Goal: Transaction & Acquisition: Purchase product/service

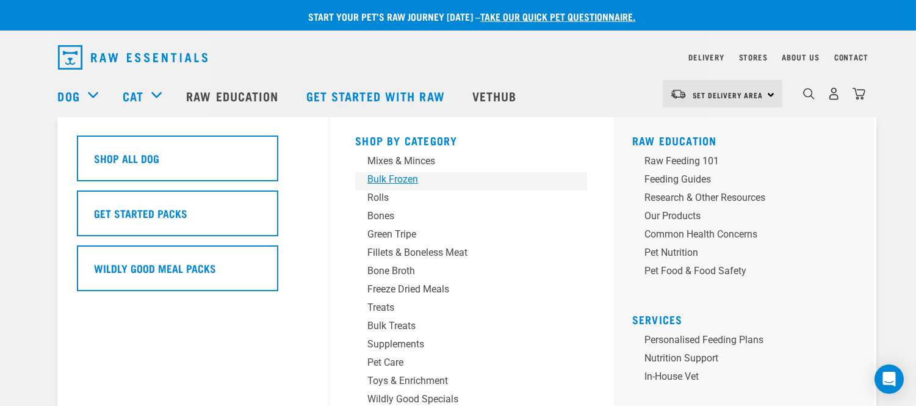
click at [399, 173] on div "Bulk Frozen" at bounding box center [463, 179] width 190 height 15
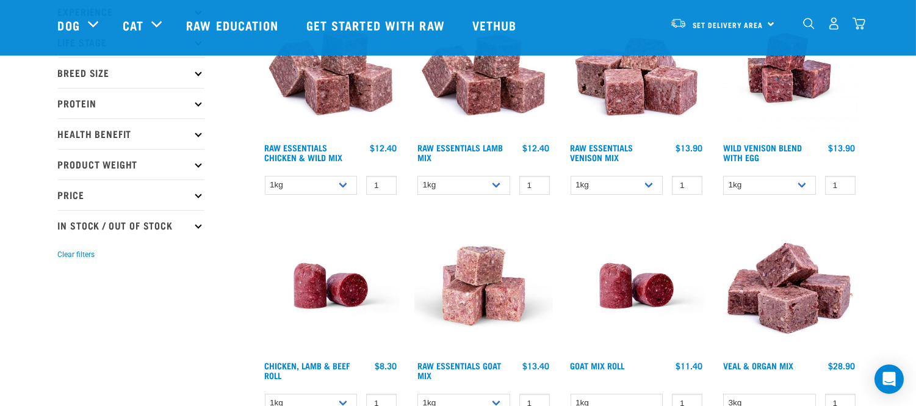
scroll to position [184, 0]
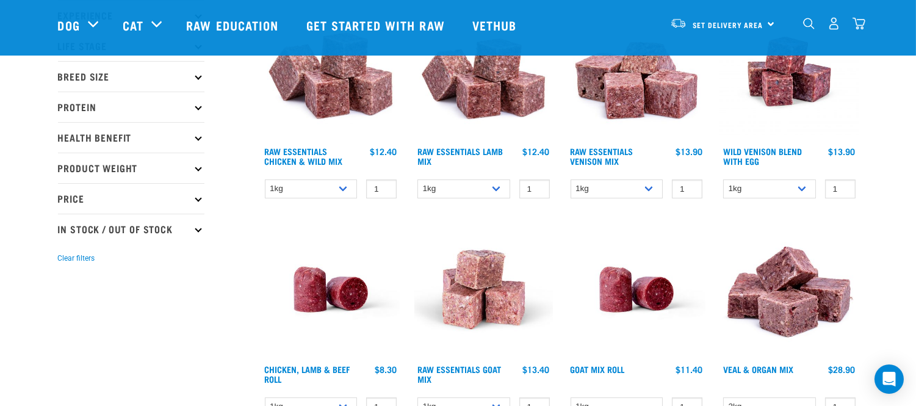
scroll to position [179, 0]
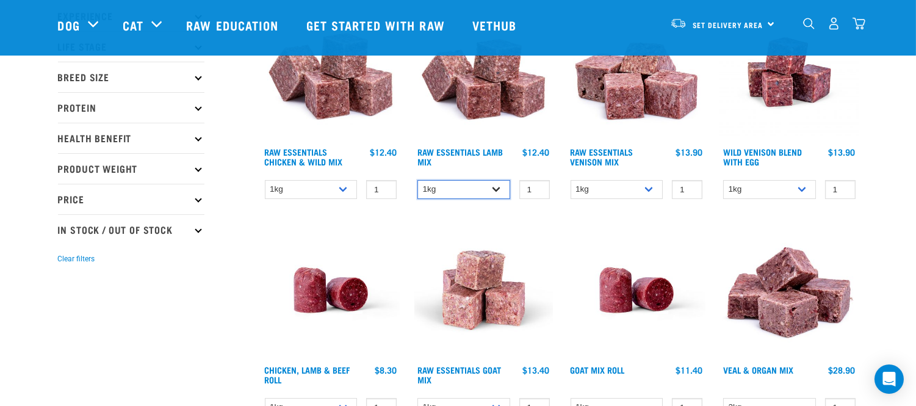
click at [469, 184] on select "1kg 3kg Bulk (10kg)" at bounding box center [464, 189] width 93 height 19
click at [301, 190] on select "1kg 3kg Bulk (10kg)" at bounding box center [311, 189] width 93 height 19
click at [444, 194] on select "1kg 3kg Bulk (10kg)" at bounding box center [464, 189] width 93 height 19
click at [451, 180] on select "1kg 3kg Bulk (10kg)" at bounding box center [464, 189] width 93 height 19
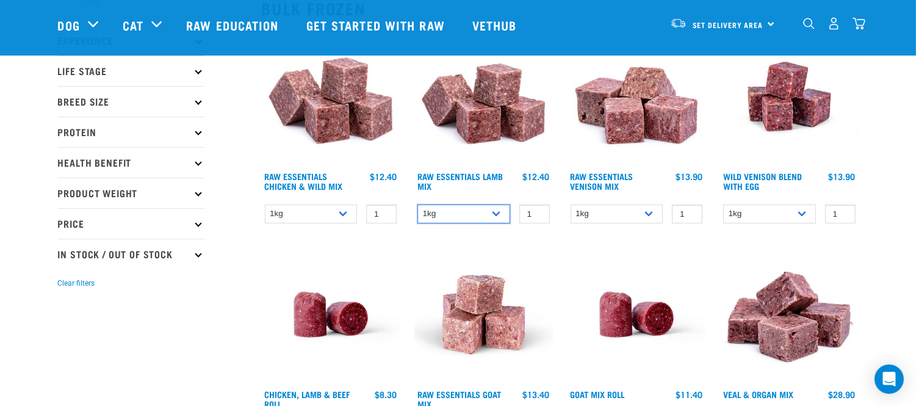
scroll to position [156, 0]
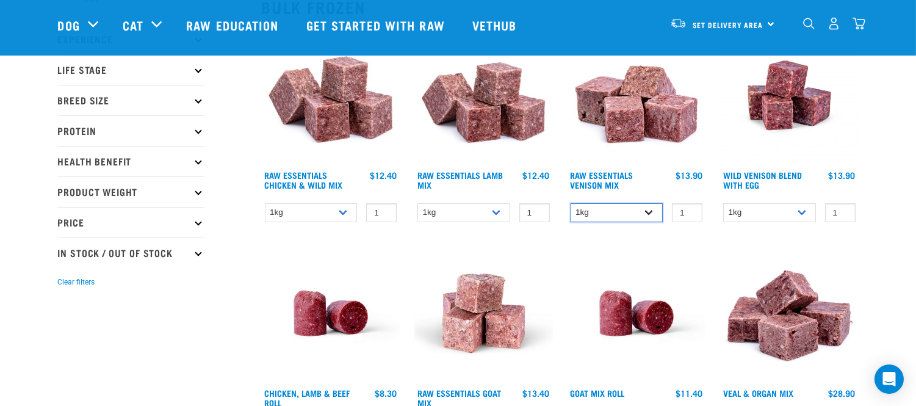
click at [610, 211] on select "1kg 3kg" at bounding box center [617, 212] width 93 height 19
click at [495, 211] on select "1kg 3kg Bulk (10kg)" at bounding box center [464, 212] width 93 height 19
click at [767, 209] on select "1kg 3kg Bulk (10kg)" at bounding box center [769, 212] width 93 height 19
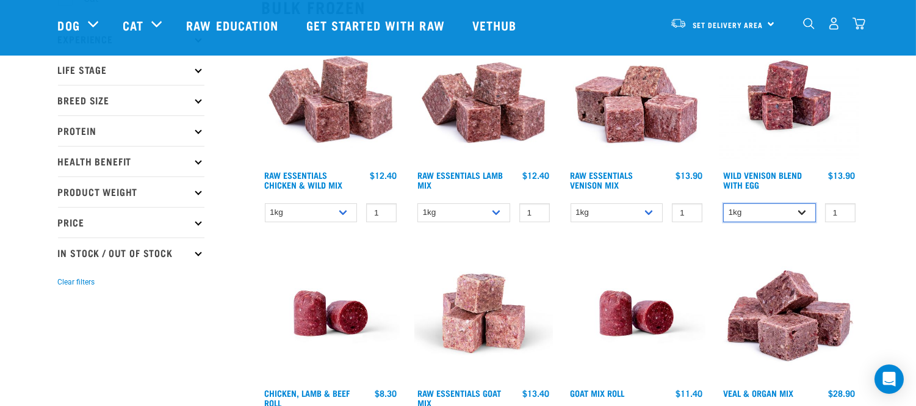
click at [767, 209] on select "1kg 3kg Bulk (10kg)" at bounding box center [769, 212] width 93 height 19
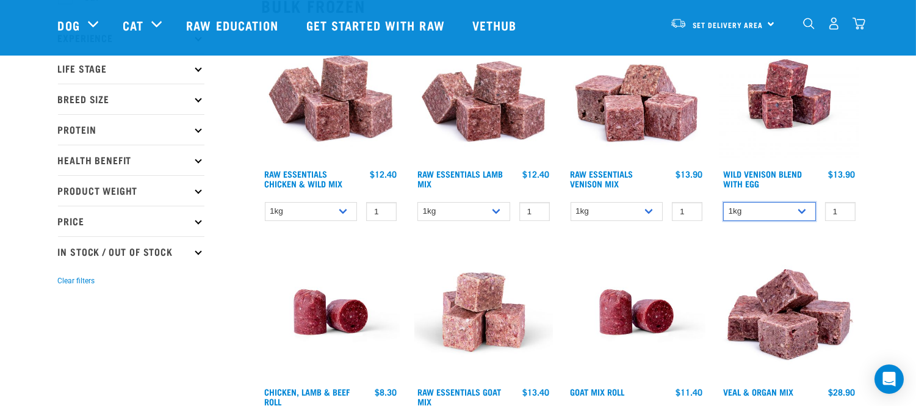
scroll to position [164, 0]
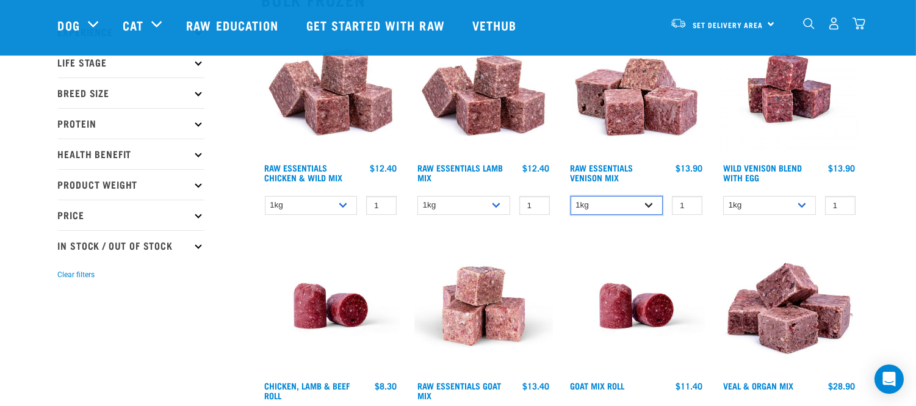
click at [617, 201] on select "1kg 3kg" at bounding box center [617, 205] width 93 height 19
click at [457, 196] on select "1kg 3kg Bulk (10kg)" at bounding box center [464, 205] width 93 height 19
click at [469, 199] on select "1kg 3kg Bulk (10kg)" at bounding box center [464, 205] width 93 height 19
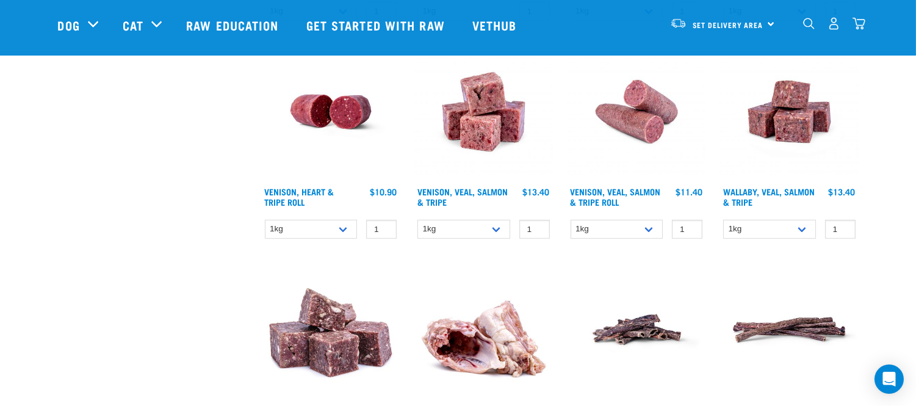
scroll to position [794, 0]
click at [465, 234] on select "1kg 3kg Bulk (18kg)" at bounding box center [464, 228] width 93 height 19
click at [773, 206] on h4 "Wallaby, Veal, Salmon & Tripe" at bounding box center [769, 198] width 93 height 24
click at [766, 221] on select "1kg 3kg Bulk (18kg)" at bounding box center [769, 228] width 93 height 19
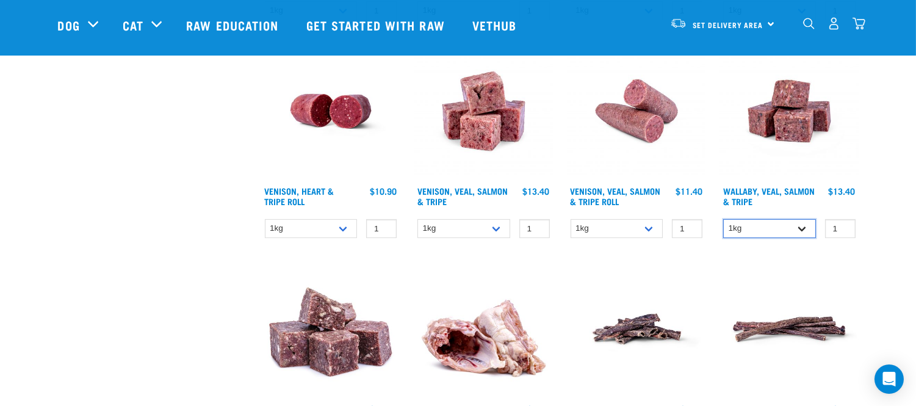
click at [766, 221] on select "1kg 3kg Bulk (18kg)" at bounding box center [769, 228] width 93 height 19
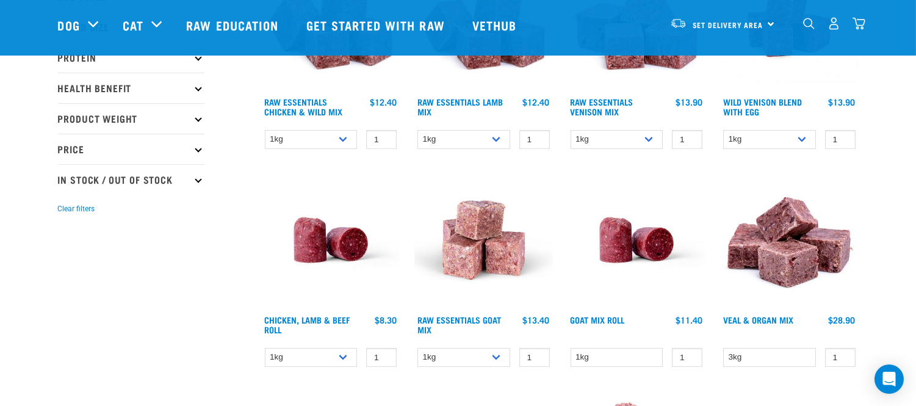
scroll to position [229, 0]
click at [448, 139] on select "1kg 3kg Bulk (10kg)" at bounding box center [464, 140] width 93 height 19
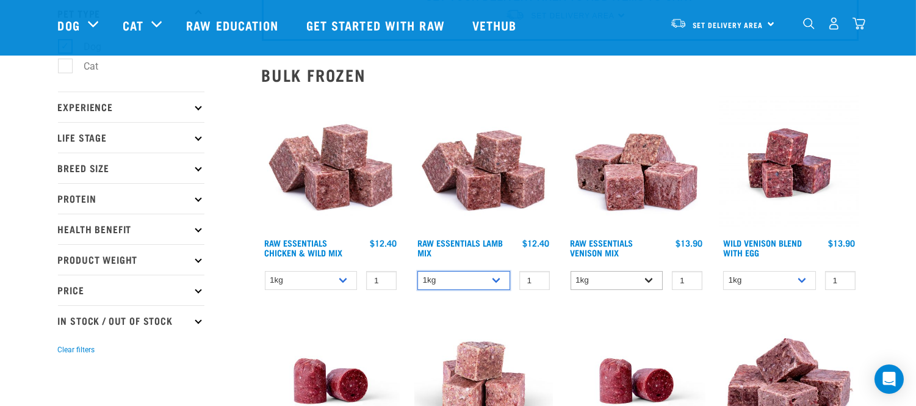
scroll to position [87, 0]
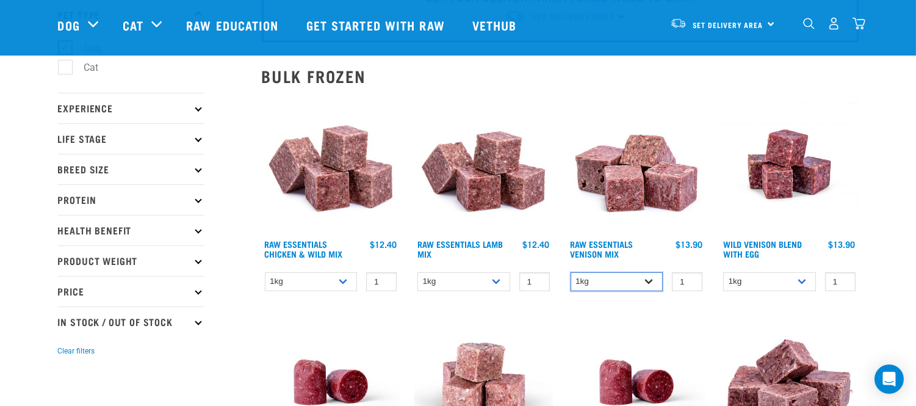
click at [627, 289] on select "1kg 3kg" at bounding box center [617, 281] width 93 height 19
click at [495, 292] on div "Raw Essentials Lamb Mix" at bounding box center [483, 197] width 153 height 218
click at [468, 278] on select "1kg 3kg Bulk (10kg)" at bounding box center [464, 281] width 93 height 19
